Goal: Transaction & Acquisition: Book appointment/travel/reservation

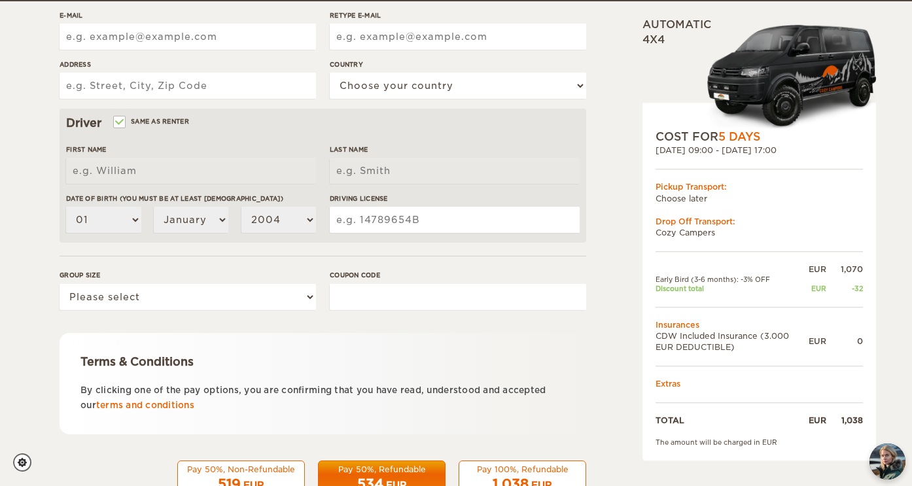
scroll to position [323, 0]
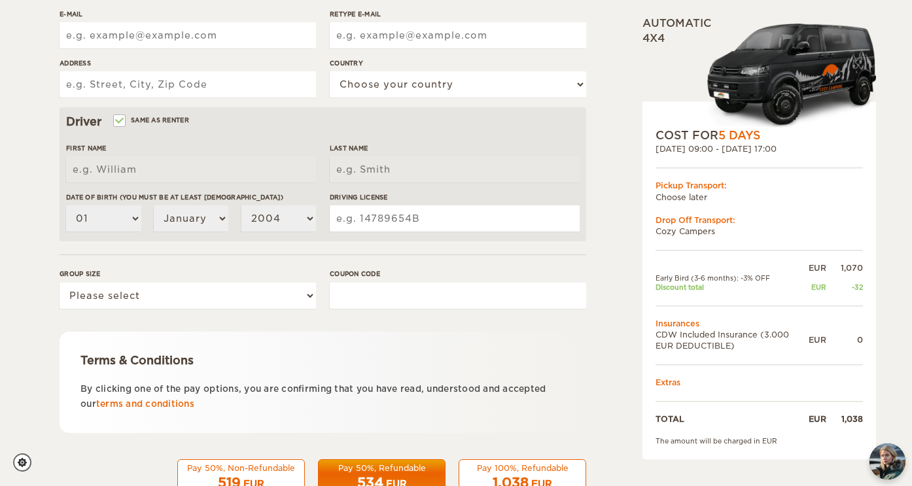
click at [442, 292] on input "Coupon code" at bounding box center [458, 296] width 256 height 26
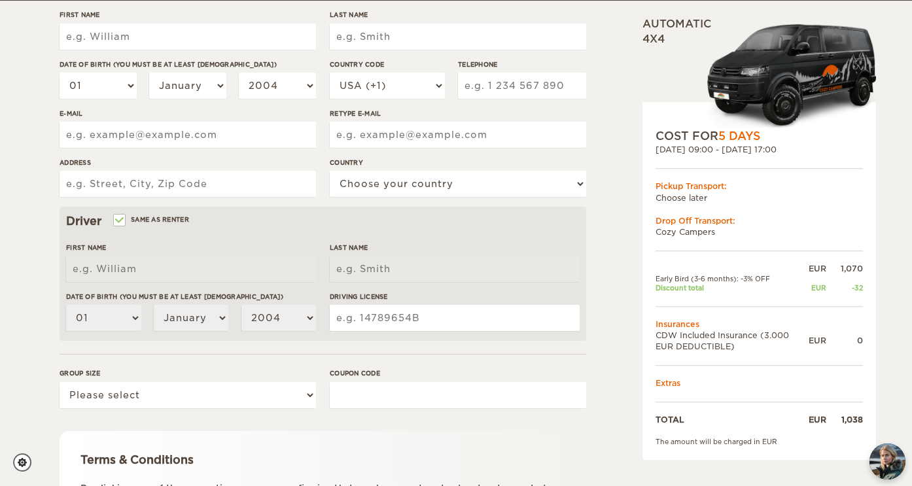
scroll to position [224, 0]
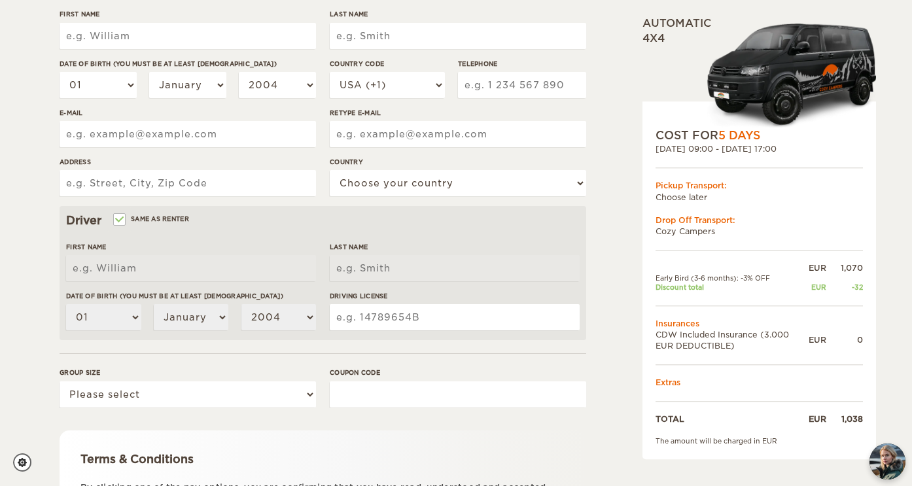
paste input "WINTER25"
type input "WINTER25"
click at [498, 392] on input "WINTER25" at bounding box center [458, 394] width 256 height 26
click at [429, 418] on form "Renter First Name Last Name Date of birth (You must be at least [DEMOGRAPHIC_DA…" at bounding box center [323, 249] width 527 height 689
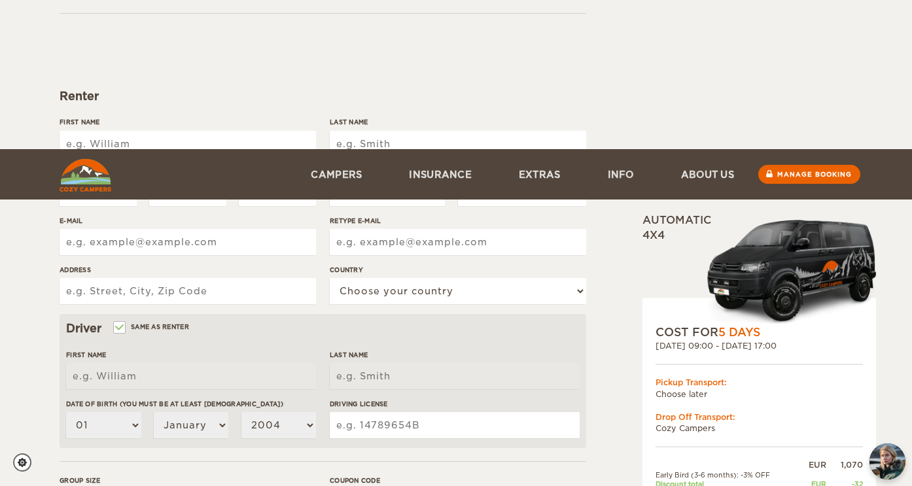
scroll to position [98, 0]
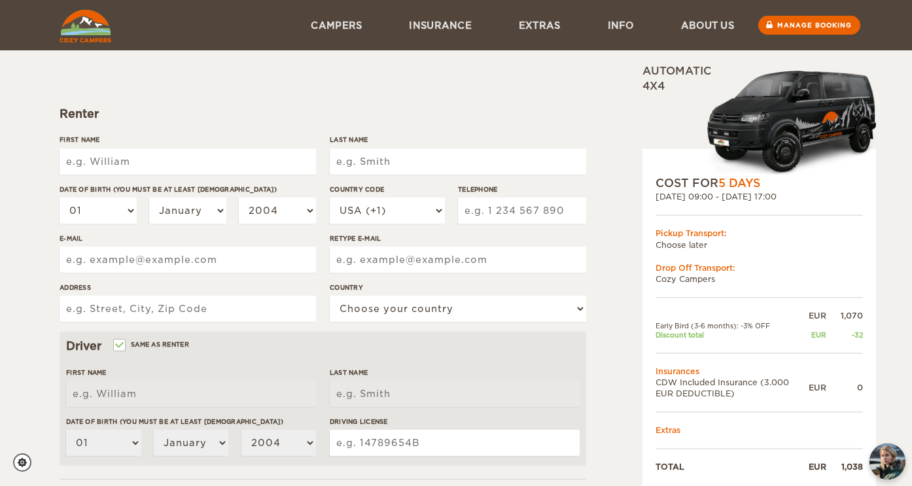
click at [237, 160] on input "First Name" at bounding box center [188, 162] width 256 height 26
type input "[PERSON_NAME]"
type input "D'Angelo"
type input "9043478173"
type input "[EMAIL_ADDRESS][DOMAIN_NAME]"
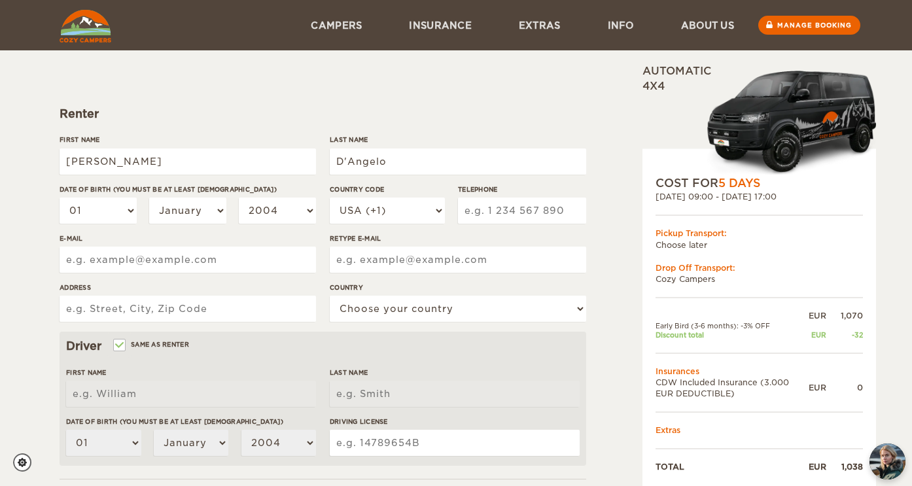
type input "[EMAIL_ADDRESS][DOMAIN_NAME]"
type input "128 bay bridge dr"
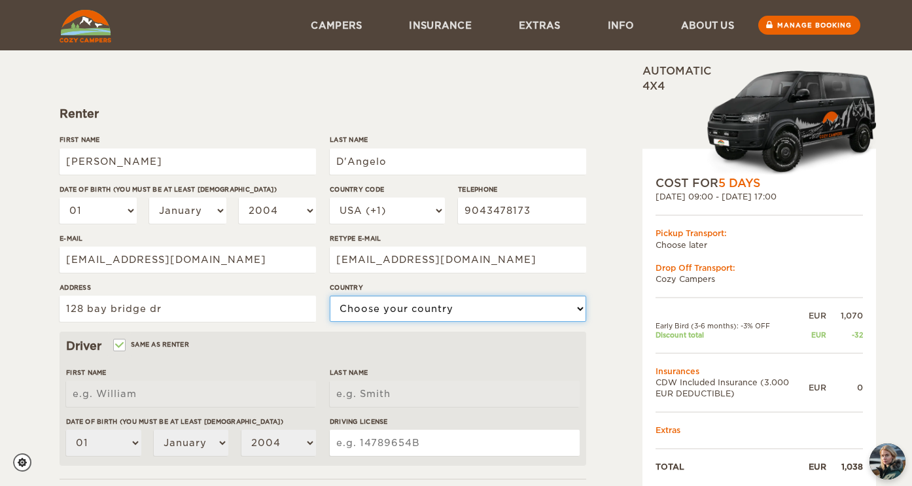
select select "222"
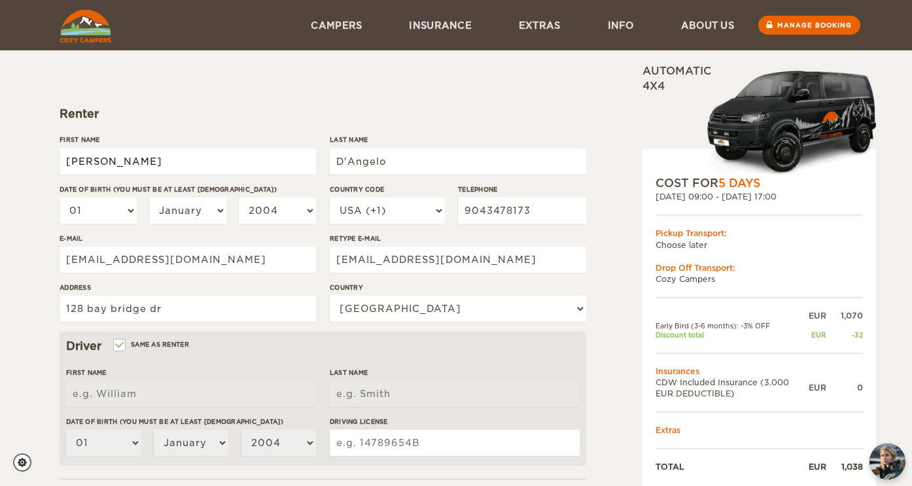
type input "[PERSON_NAME]"
type input "D'Angelo"
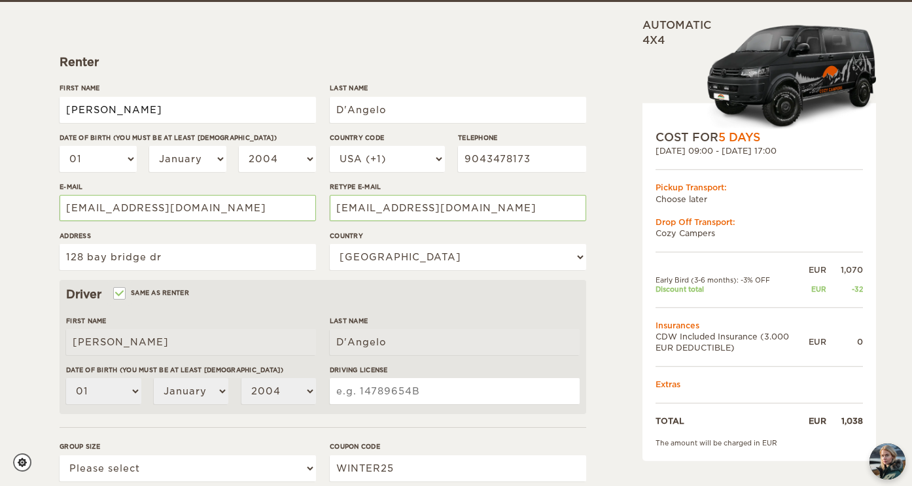
scroll to position [151, 0]
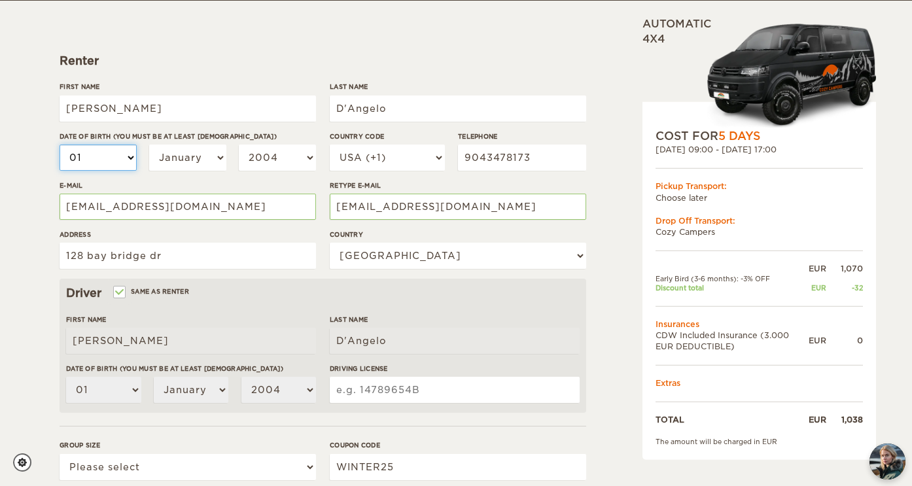
click at [100, 162] on select "01 02 03 04 05 06 07 08 09 10 11 12 13 14 15 16 17 18 19 20 21 22 23 24 25 26 2…" at bounding box center [98, 158] width 77 height 26
select select "11"
click at [60, 145] on select "01 02 03 04 05 06 07 08 09 10 11 12 13 14 15 16 17 18 19 20 21 22 23 24 25 26 2…" at bounding box center [98, 158] width 77 height 26
select select "11"
click at [105, 153] on select "01 02 03 04 05 06 07 08 09 10 11 12 13 14 15 16 17 18 19 20 21 22 23 24 25 26 2…" at bounding box center [98, 158] width 77 height 26
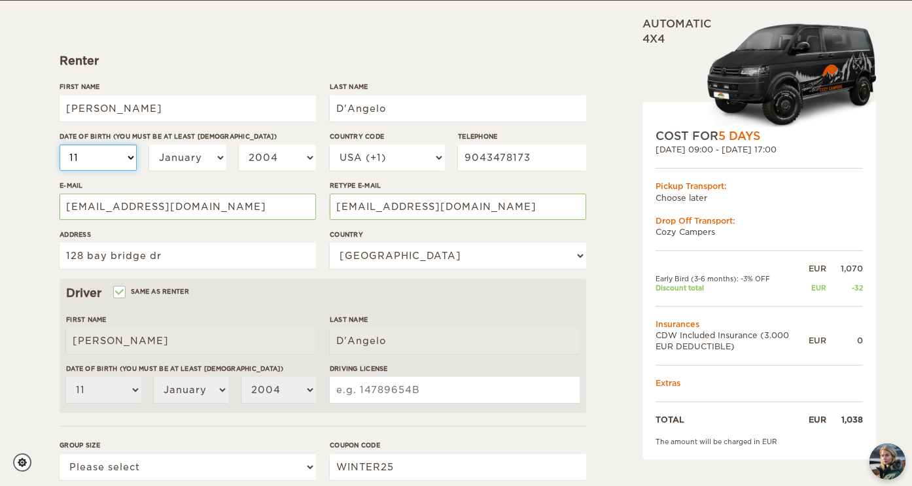
select select "09"
click at [60, 145] on select "01 02 03 04 05 06 07 08 09 10 11 12 13 14 15 16 17 18 19 20 21 22 23 24 25 26 2…" at bounding box center [98, 158] width 77 height 26
select select "09"
click at [103, 149] on select "01 02 03 04 05 06 07 08 09 10 11 12 13 14 15 16 17 18 19 20 21 22 23 24 25 26 2…" at bounding box center [98, 158] width 77 height 26
select select "08"
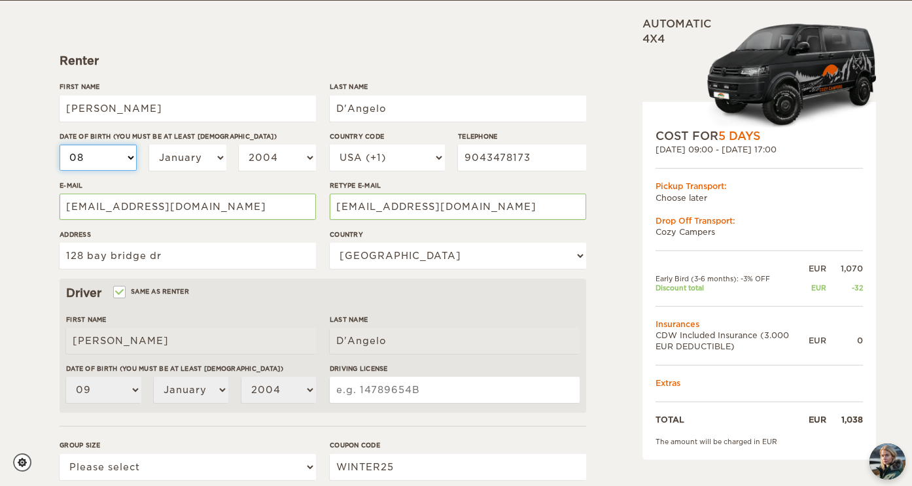
click at [60, 145] on select "01 02 03 04 05 06 07 08 09 10 11 12 13 14 15 16 17 18 19 20 21 22 23 24 25 26 2…" at bounding box center [98, 158] width 77 height 26
select select "08"
click at [190, 157] on select "January February March April May June July August September October November De…" at bounding box center [187, 158] width 77 height 26
select select "11"
click at [149, 145] on select "January February March April May June July August September October November De…" at bounding box center [187, 158] width 77 height 26
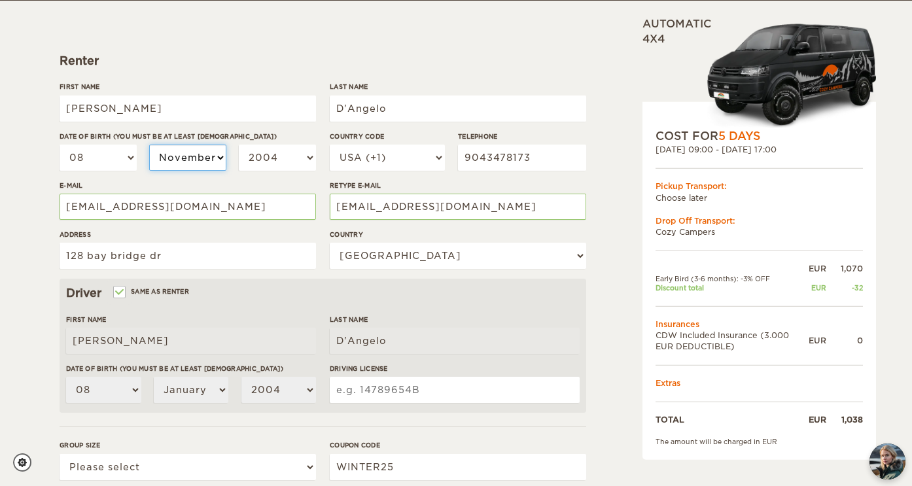
select select "11"
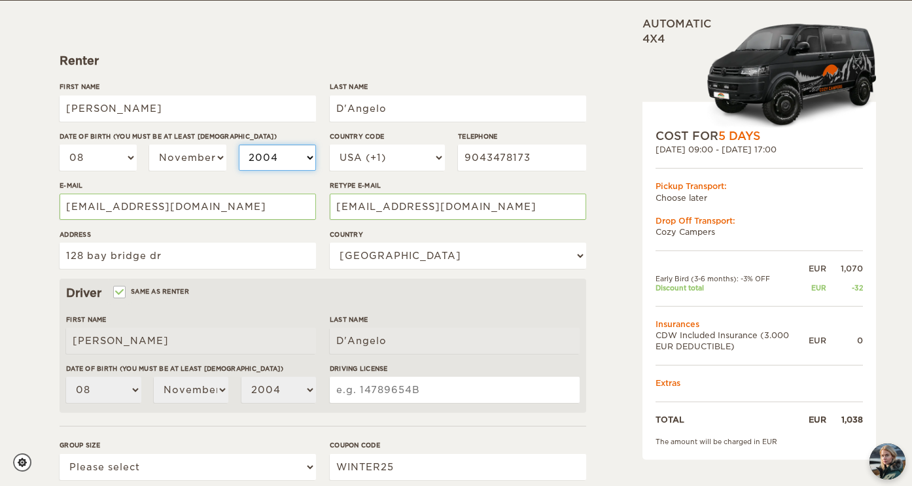
click at [272, 160] on select "2004 2003 2002 2001 2000 1999 1998 1997 1996 1995 1994 1993 1992 1991 1990 1989…" at bounding box center [277, 158] width 77 height 26
select select "2002"
click at [239, 145] on select "2004 2003 2002 2001 2000 1999 1998 1997 1996 1995 1994 1993 1992 1991 1990 1989…" at bounding box center [277, 158] width 77 height 26
select select "2002"
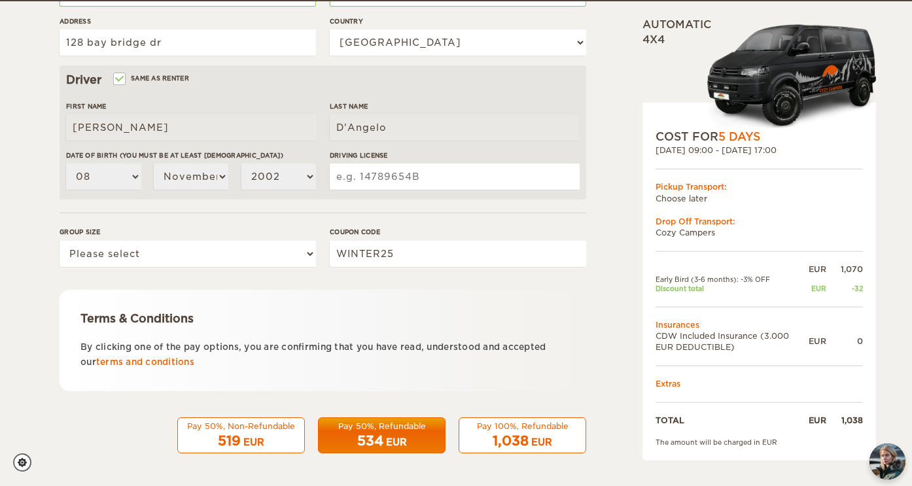
scroll to position [365, 0]
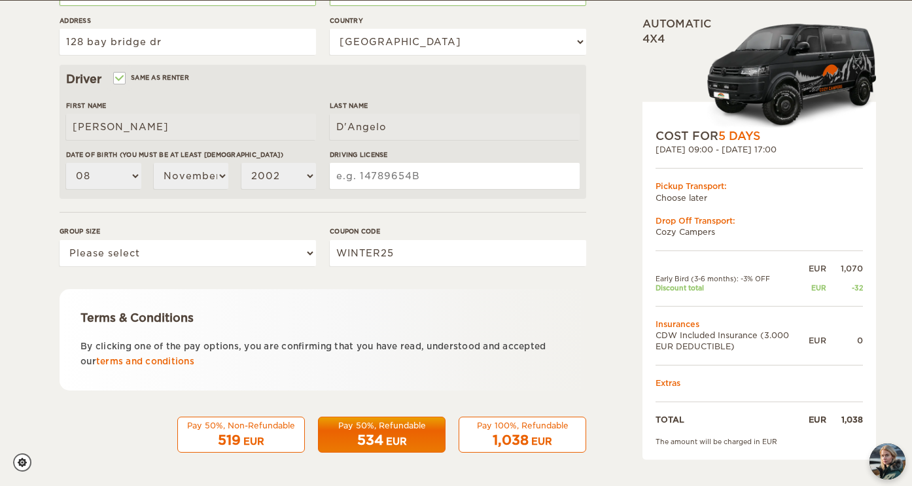
click at [377, 179] on input "Driving License" at bounding box center [455, 176] width 250 height 26
click at [256, 430] on div "Pay 50%, Non-Refundable" at bounding box center [241, 425] width 111 height 11
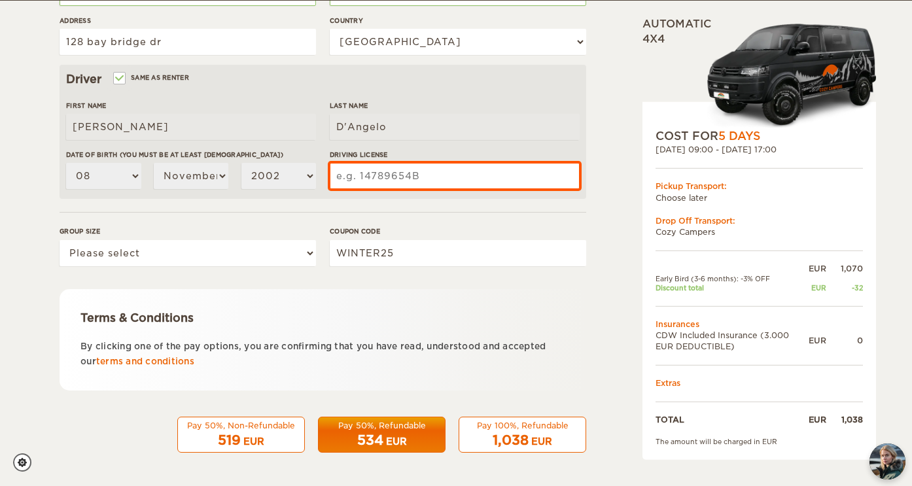
scroll to position [358, 0]
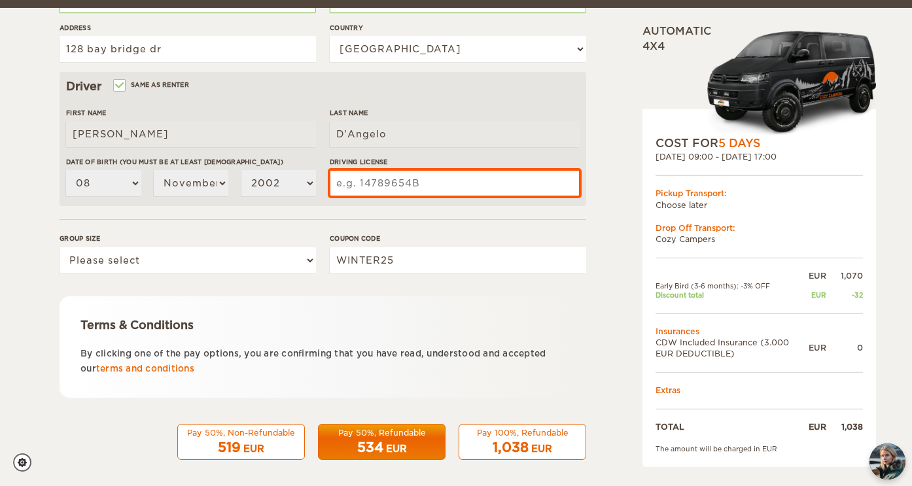
click at [383, 189] on input "Driving License" at bounding box center [455, 183] width 250 height 26
type input "0"
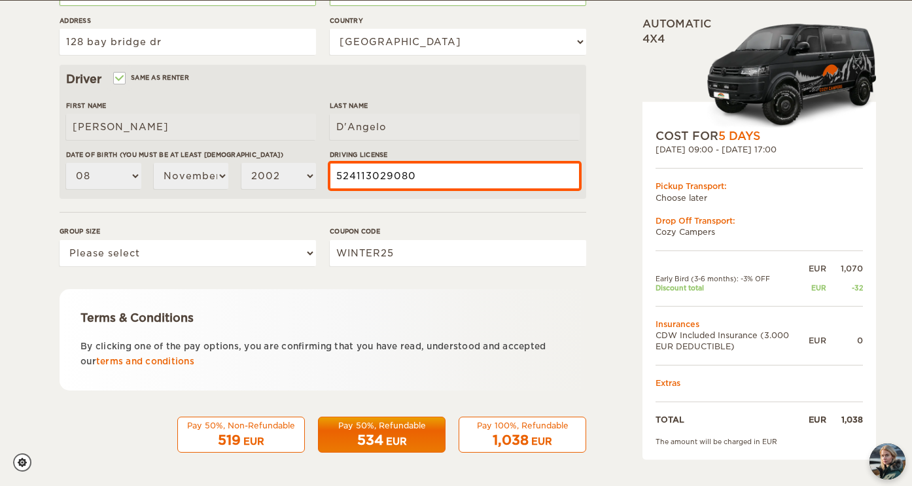
type input "524113029080"
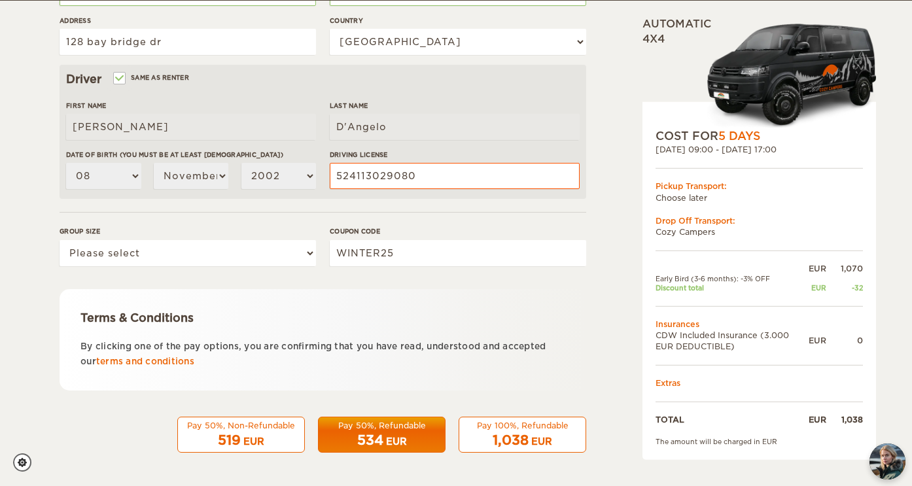
click at [368, 429] on div "Pay 50%, Refundable" at bounding box center [381, 425] width 111 height 11
click at [213, 256] on select "Please select 1 2" at bounding box center [188, 253] width 256 height 26
click at [60, 240] on select "Please select 1 2" at bounding box center [188, 253] width 256 height 26
click at [221, 251] on select "Please select 1 2" at bounding box center [188, 253] width 256 height 26
click at [60, 240] on select "Please select 1 2" at bounding box center [188, 253] width 256 height 26
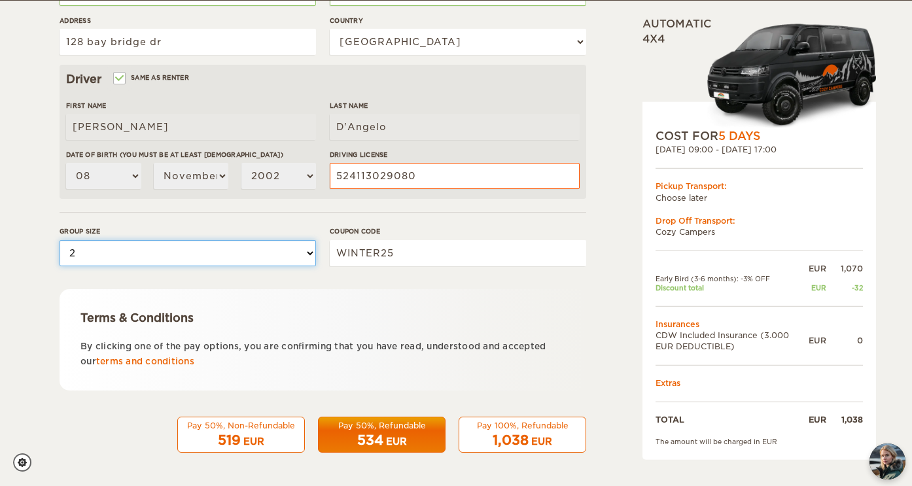
click at [220, 251] on select "Please select 1 2" at bounding box center [188, 253] width 256 height 26
select select "1"
click at [60, 240] on select "Please select 1 2" at bounding box center [188, 253] width 256 height 26
click at [384, 421] on div "Pay 50%, Refundable" at bounding box center [381, 425] width 111 height 11
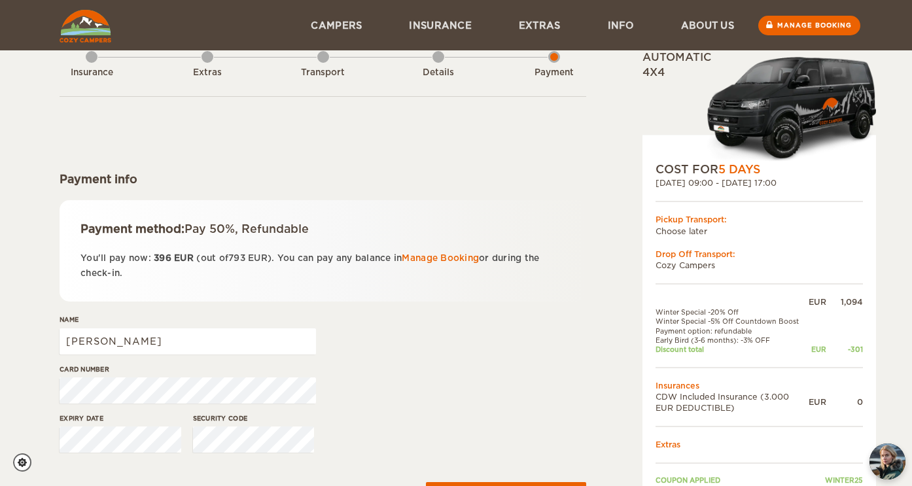
scroll to position [10, 0]
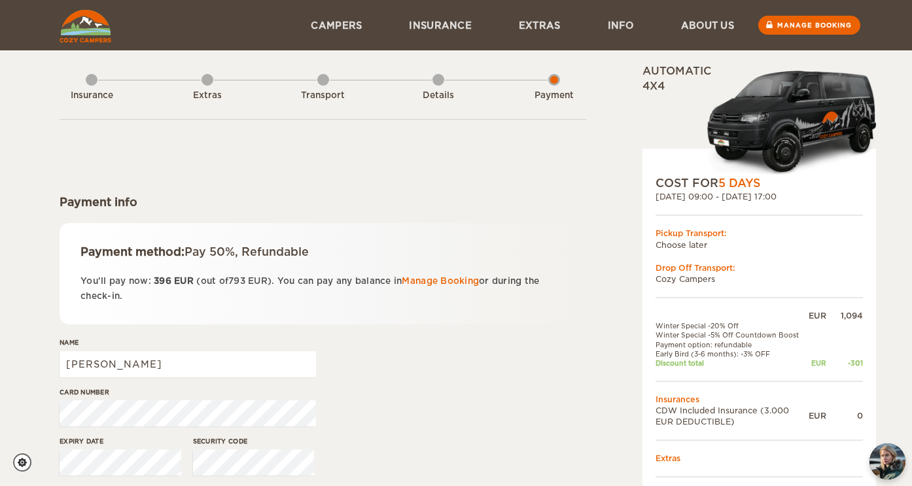
click at [779, 122] on img at bounding box center [785, 120] width 181 height 107
click at [790, 88] on img at bounding box center [785, 120] width 181 height 107
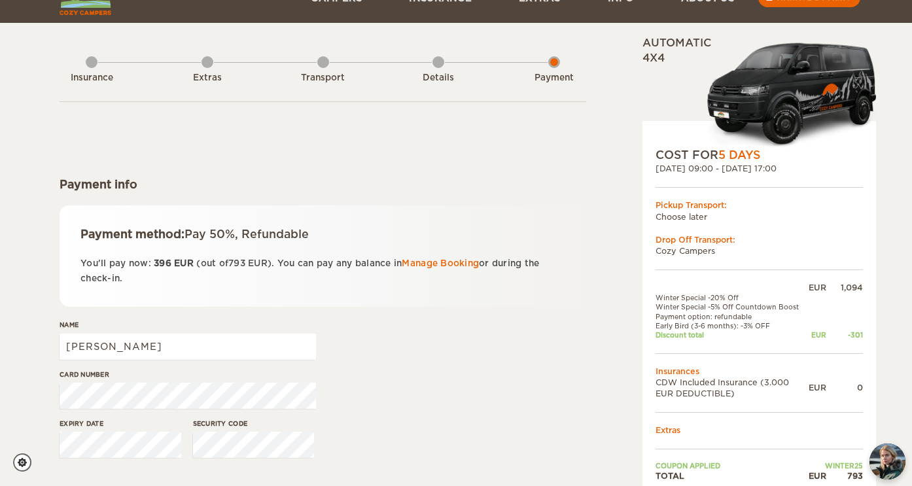
scroll to position [0, 0]
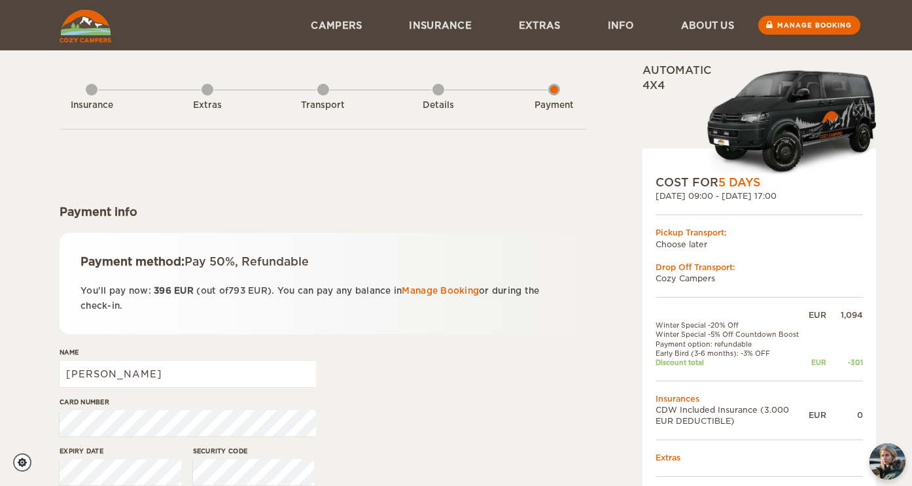
click at [88, 25] on img at bounding box center [86, 26] width 52 height 33
